Goal: Information Seeking & Learning: Stay updated

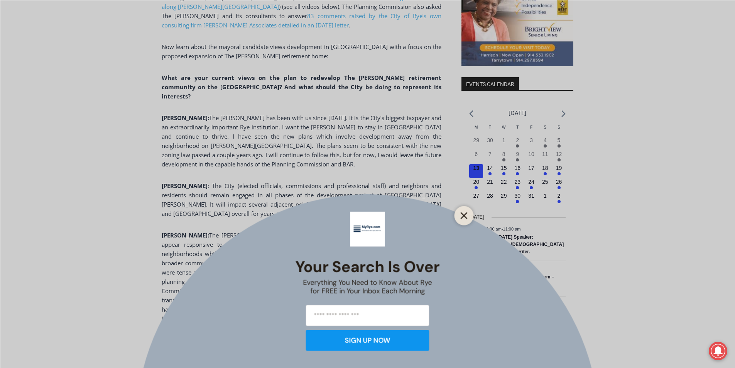
click at [461, 216] on icon "Close" at bounding box center [464, 215] width 7 height 7
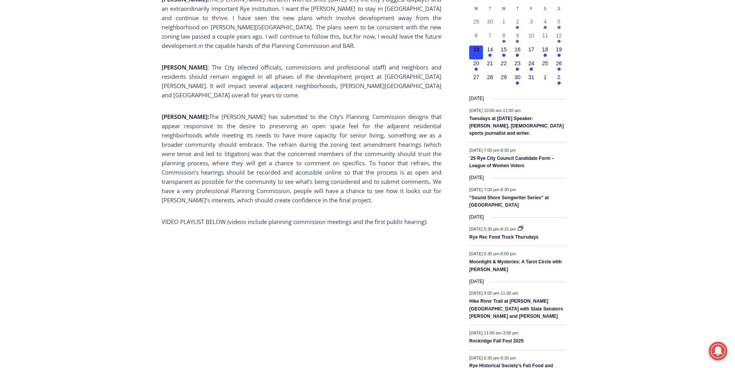
scroll to position [882, 0]
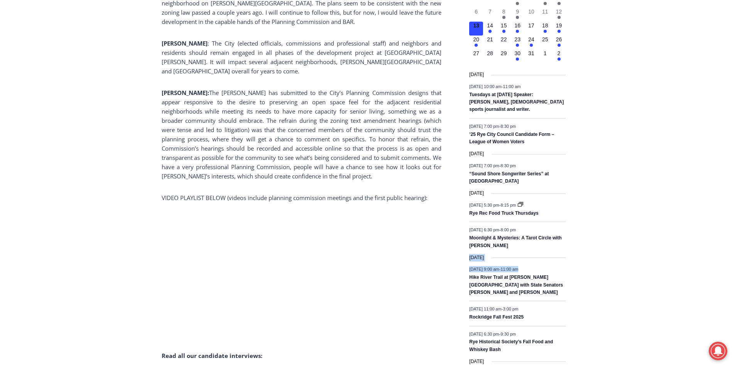
drag, startPoint x: 730, startPoint y: 174, endPoint x: 727, endPoint y: 181, distance: 8.0
click at [727, 181] on div "Home > Government > Rye City Council > Mayoral Candidates on The [PERSON_NAME] …" at bounding box center [367, 262] width 735 height 1877
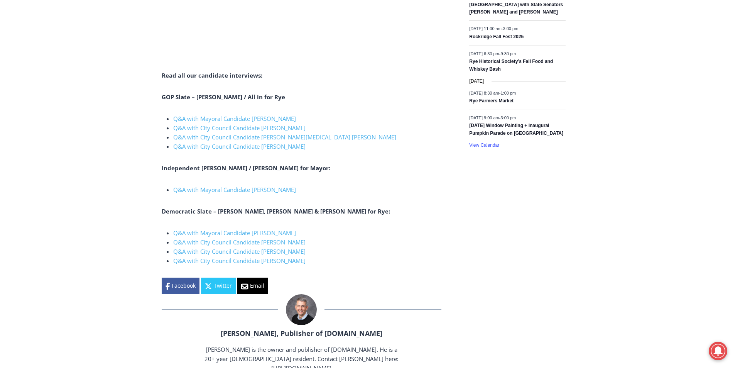
scroll to position [1176, 0]
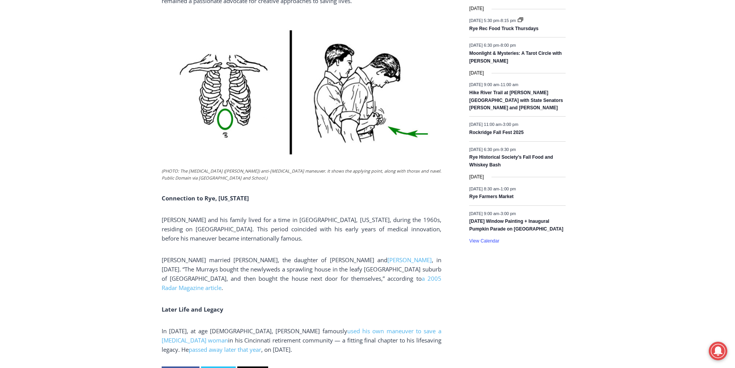
scroll to position [1069, 0]
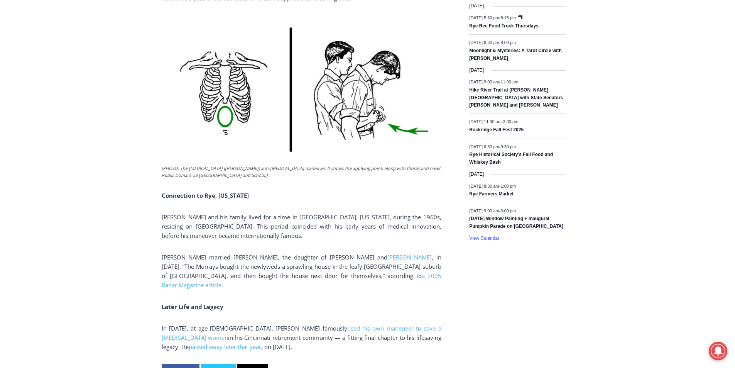
click at [690, 213] on html "Skip to content 53.76 F Rye Monday, October 13, 2025 Advertise Submit a Story o…" at bounding box center [367, 51] width 735 height 2241
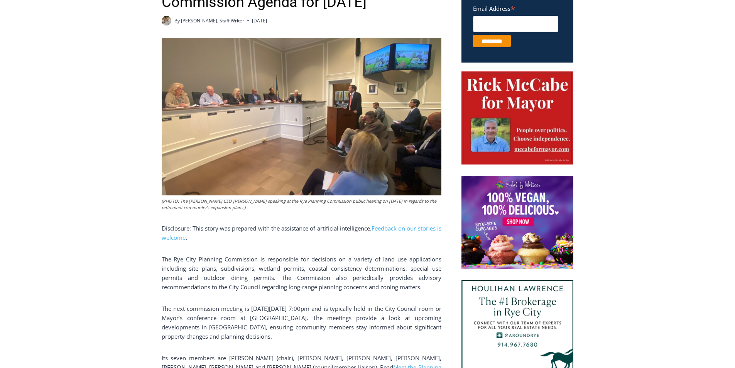
scroll to position [366, 0]
